Goal: Task Accomplishment & Management: Manage account settings

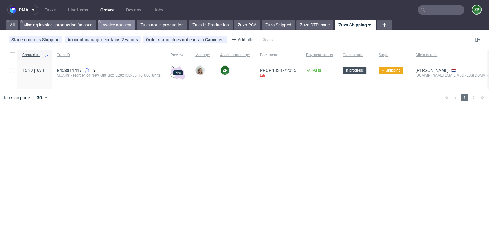
click at [111, 23] on link "Invoice not sent" at bounding box center [117, 25] width 38 height 10
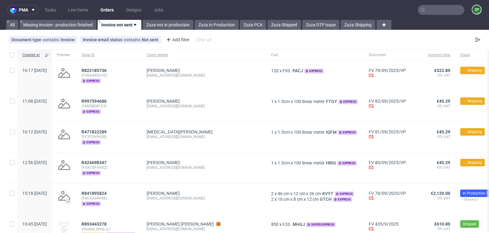
click at [148, 19] on nav "pma Tasks Line Items Orders Designs Jobs ZP" at bounding box center [244, 10] width 489 height 20
click at [156, 24] on link "Zuza not in production" at bounding box center [168, 25] width 51 height 10
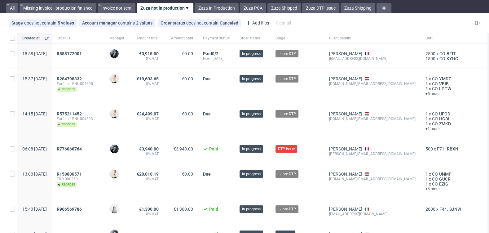
scroll to position [16, 0]
click at [82, 147] on span "R776868764" at bounding box center [69, 149] width 25 height 5
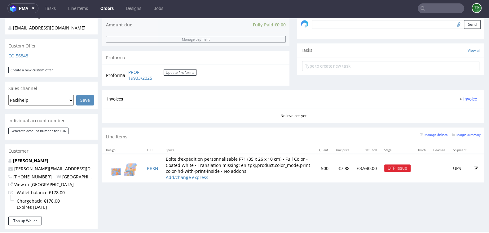
scroll to position [200, 0]
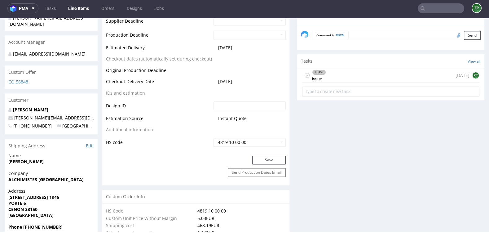
scroll to position [306, 0]
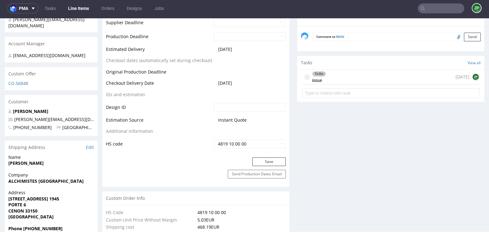
click at [393, 89] on div "To Do issue 1 day ago ZP" at bounding box center [390, 85] width 187 height 31
click at [374, 83] on div "To Do issue 1 day ago ZP" at bounding box center [390, 77] width 177 height 15
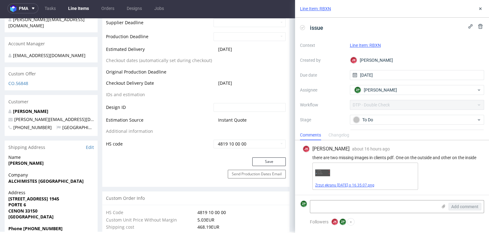
click at [323, 186] on link "Zrzut ekranu 2025-09-22 o 16.35.07.png" at bounding box center [344, 185] width 59 height 4
click at [320, 172] on img at bounding box center [322, 172] width 15 height 7
drag, startPoint x: 481, startPoint y: 10, endPoint x: 475, endPoint y: 10, distance: 6.5
click at [474, 10] on div "Line Item: RBXN" at bounding box center [392, 9] width 194 height 18
click at [475, 10] on div "Line Item: RBXN" at bounding box center [392, 9] width 194 height 18
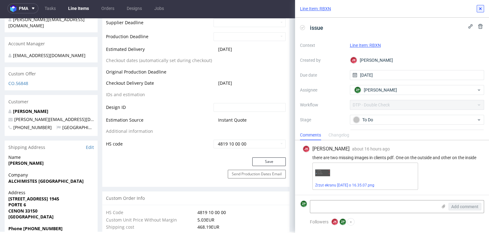
click at [477, 8] on button at bounding box center [480, 8] width 7 height 7
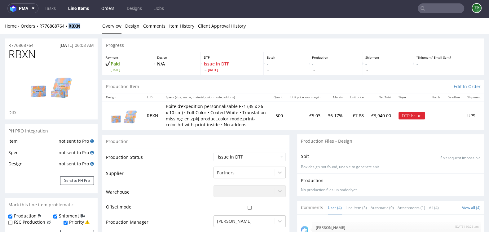
click at [107, 8] on link "Orders" at bounding box center [108, 8] width 20 height 10
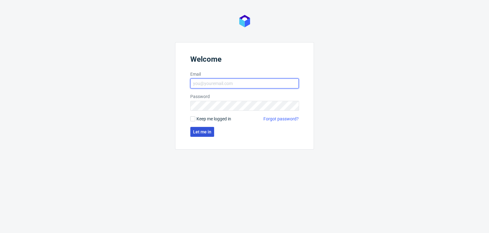
type input "[EMAIL_ADDRESS][DOMAIN_NAME]"
click at [199, 130] on span "Let me in" at bounding box center [202, 132] width 18 height 4
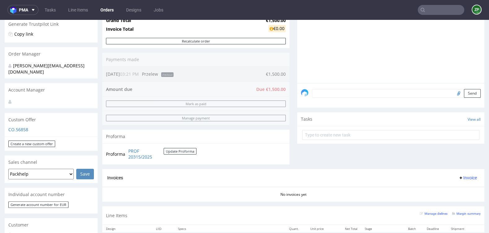
scroll to position [115, 0]
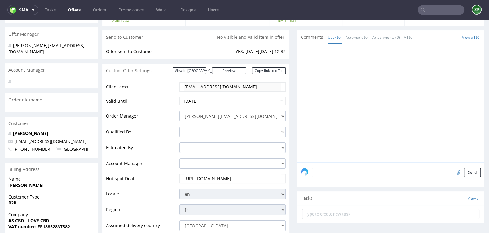
scroll to position [95, 0]
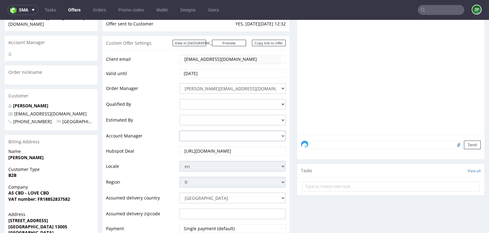
click at [221, 137] on select "[PERSON_NAME][EMAIL_ADDRESS][DOMAIN_NAME] [PERSON_NAME][DOMAIN_NAME][EMAIL_ADDR…" at bounding box center [232, 135] width 106 height 11
select select "20839025"
click at [179, 130] on select "[PERSON_NAME][EMAIL_ADDRESS][DOMAIN_NAME] [PERSON_NAME][DOMAIN_NAME][EMAIL_ADDR…" at bounding box center [232, 135] width 106 height 11
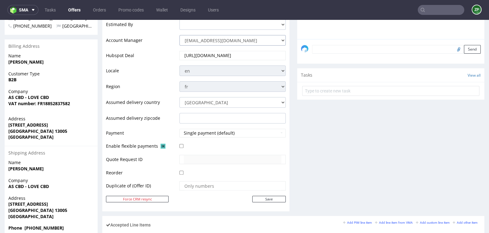
scroll to position [187, 0]
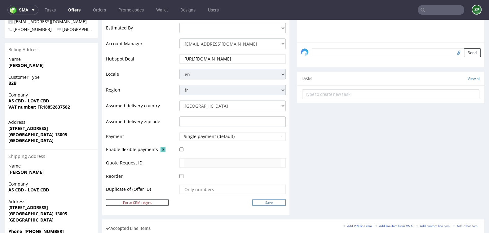
click at [261, 200] on input "Save" at bounding box center [268, 202] width 33 height 7
type input "In progress..."
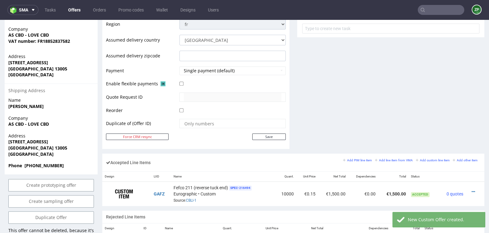
scroll to position [253, 0]
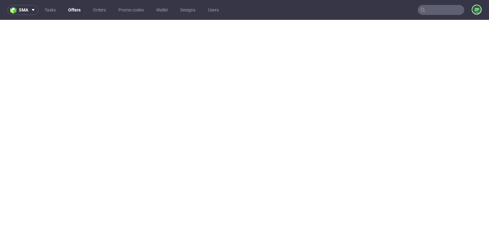
select select "20839025"
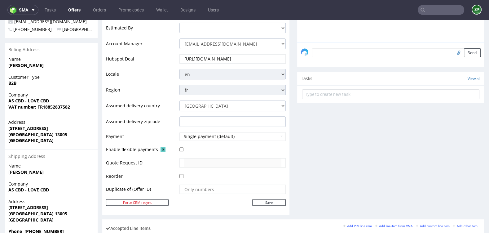
scroll to position [0, 0]
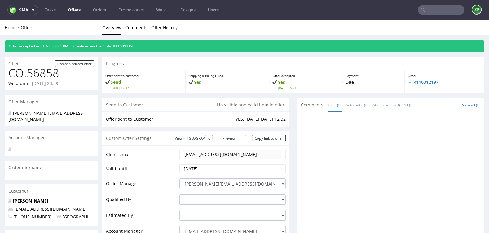
click at [435, 12] on input "text" at bounding box center [441, 10] width 46 height 10
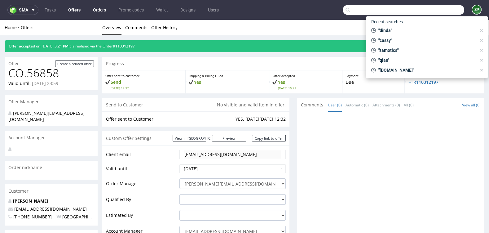
click at [106, 12] on link "Orders" at bounding box center [99, 10] width 20 height 10
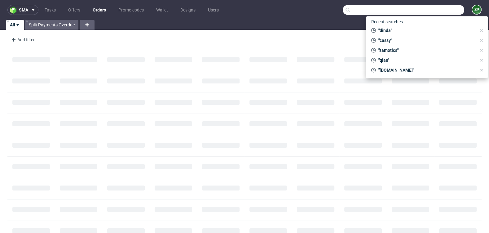
click at [19, 15] on nav "sma Tasks Offers Orders Promo codes Wallet Designs Users ZP" at bounding box center [244, 10] width 489 height 20
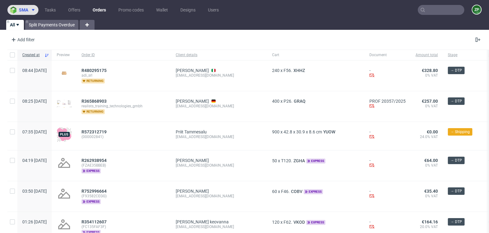
click at [18, 11] on img at bounding box center [14, 10] width 9 height 7
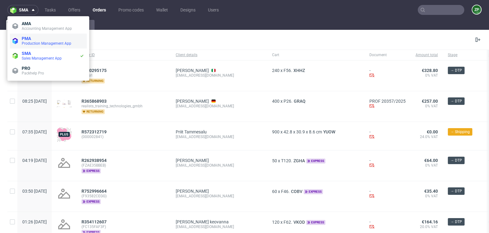
click at [28, 42] on span "Production Management App" at bounding box center [47, 43] width 50 height 4
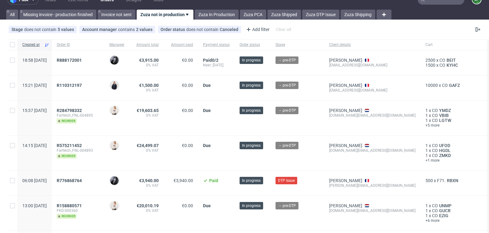
scroll to position [11, 0]
click at [94, 176] on div "R776868764" at bounding box center [78, 182] width 53 height 25
click at [82, 180] on span "R776868764" at bounding box center [69, 180] width 25 height 5
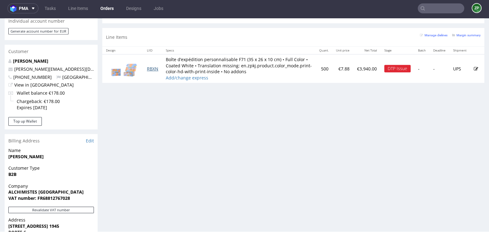
scroll to position [296, 0]
click at [21, 157] on strong "[PERSON_NAME]" at bounding box center [25, 157] width 35 height 6
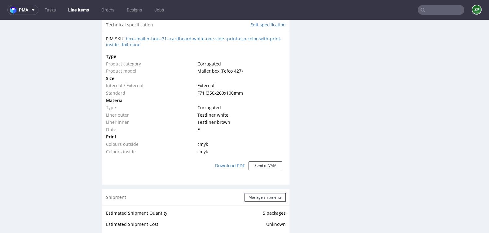
scroll to position [468, 0]
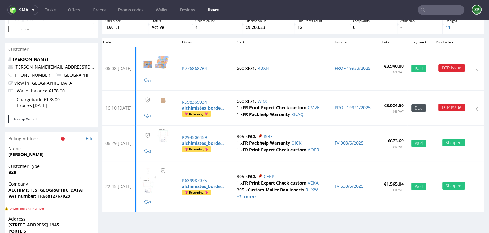
scroll to position [37, 0]
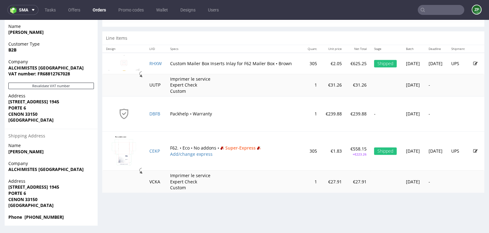
scroll to position [2, 0]
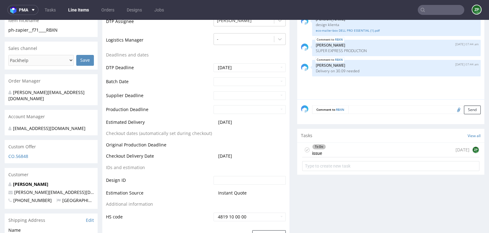
scroll to position [237, 0]
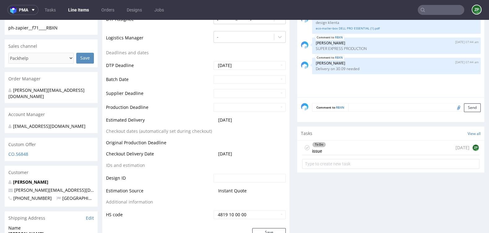
click at [352, 153] on div "To Do issue 1 day ago ZP" at bounding box center [390, 147] width 177 height 15
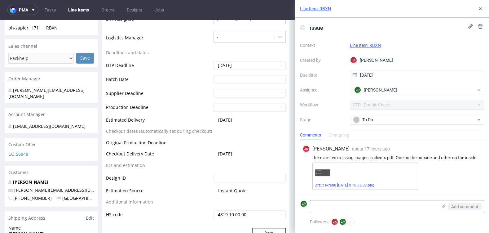
click at [318, 174] on img at bounding box center [322, 172] width 15 height 7
click at [322, 186] on link "Zrzut ekranu 2025-09-22 o 16.35.07.png" at bounding box center [344, 185] width 59 height 4
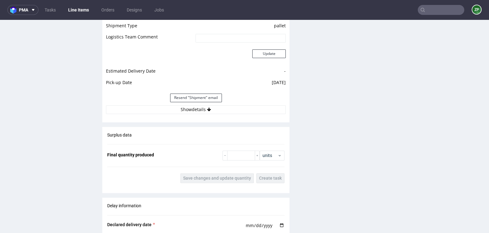
scroll to position [774, 0]
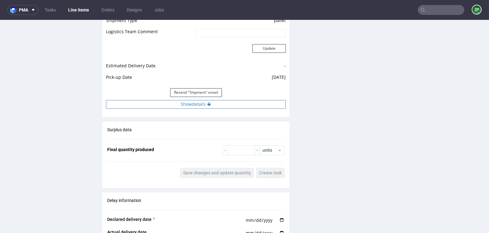
click at [202, 104] on button "Show details" at bounding box center [196, 104] width 180 height 9
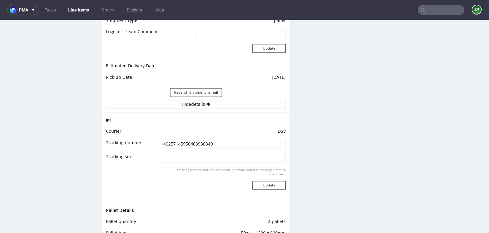
click at [197, 144] on input "40257145950403936849" at bounding box center [222, 143] width 127 height 9
